Goal: Information Seeking & Learning: Learn about a topic

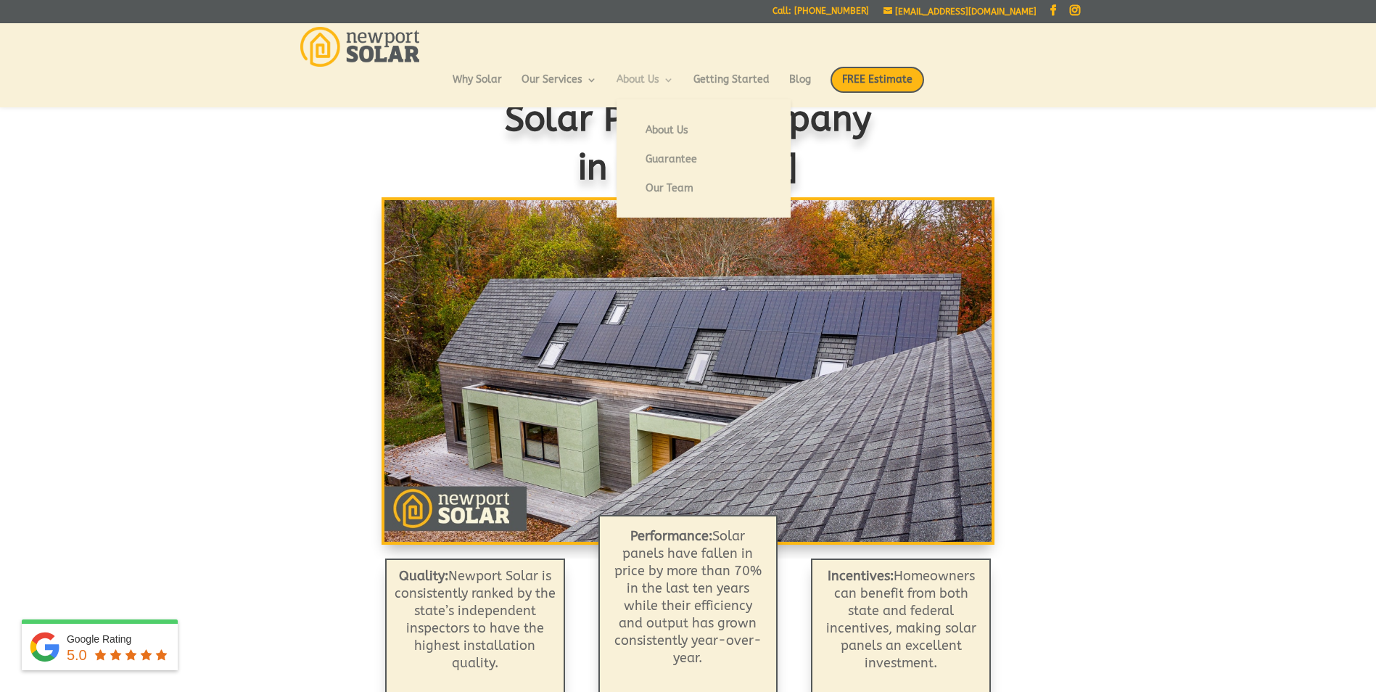
scroll to position [57, 0]
click at [662, 174] on link "Our Team" at bounding box center [703, 188] width 145 height 29
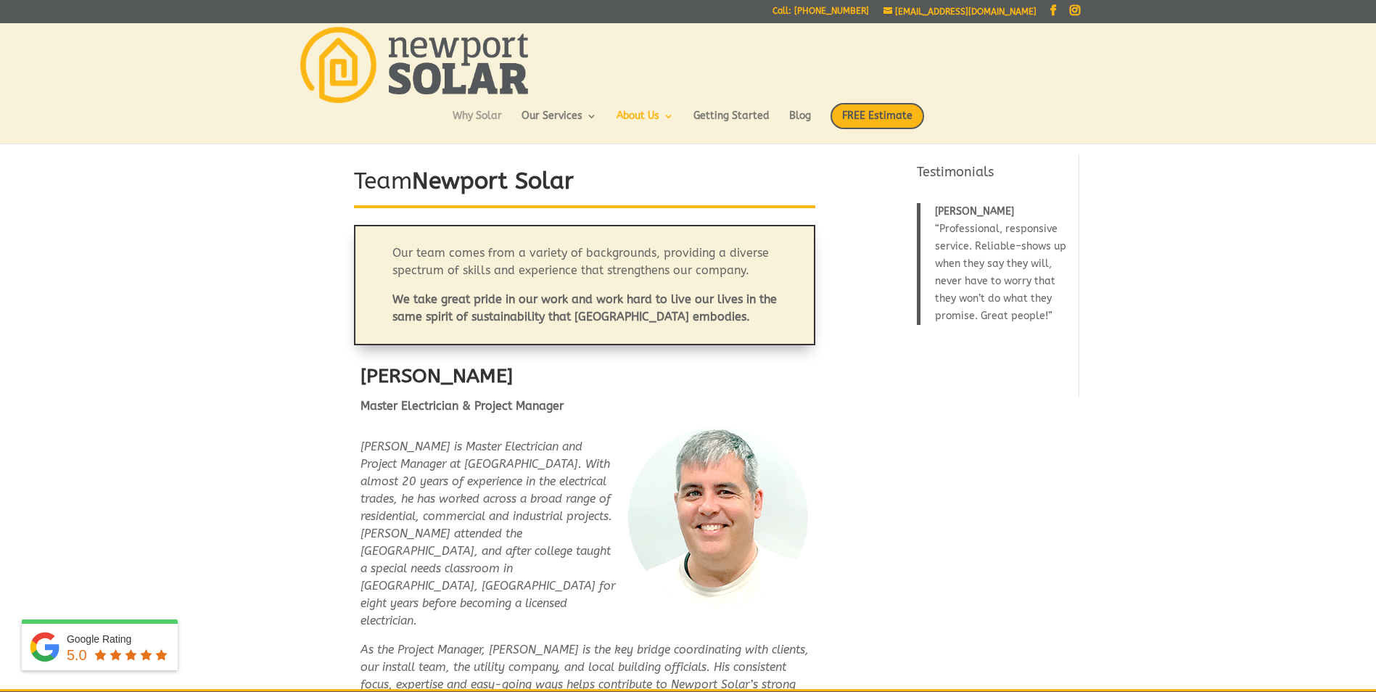
click at [494, 120] on link "Why Solar" at bounding box center [477, 123] width 49 height 25
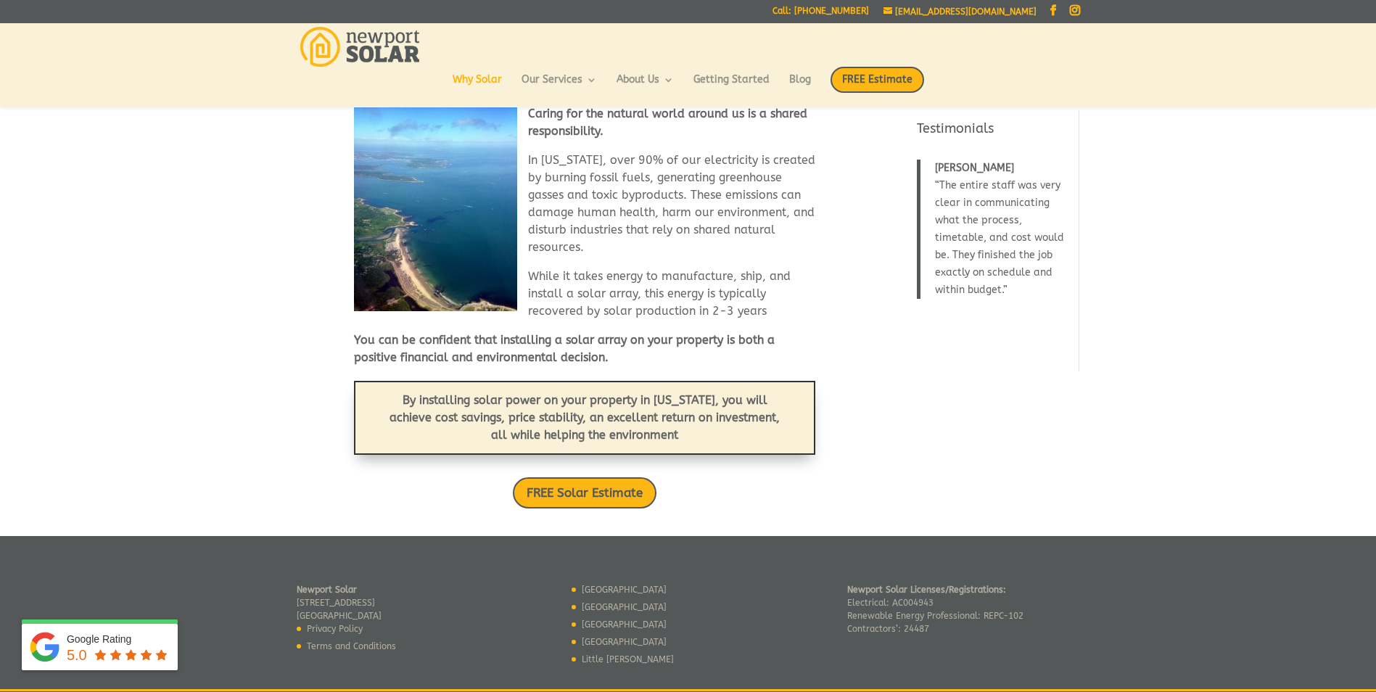
scroll to position [1295, 0]
